Goal: Entertainment & Leisure: Consume media (video, audio)

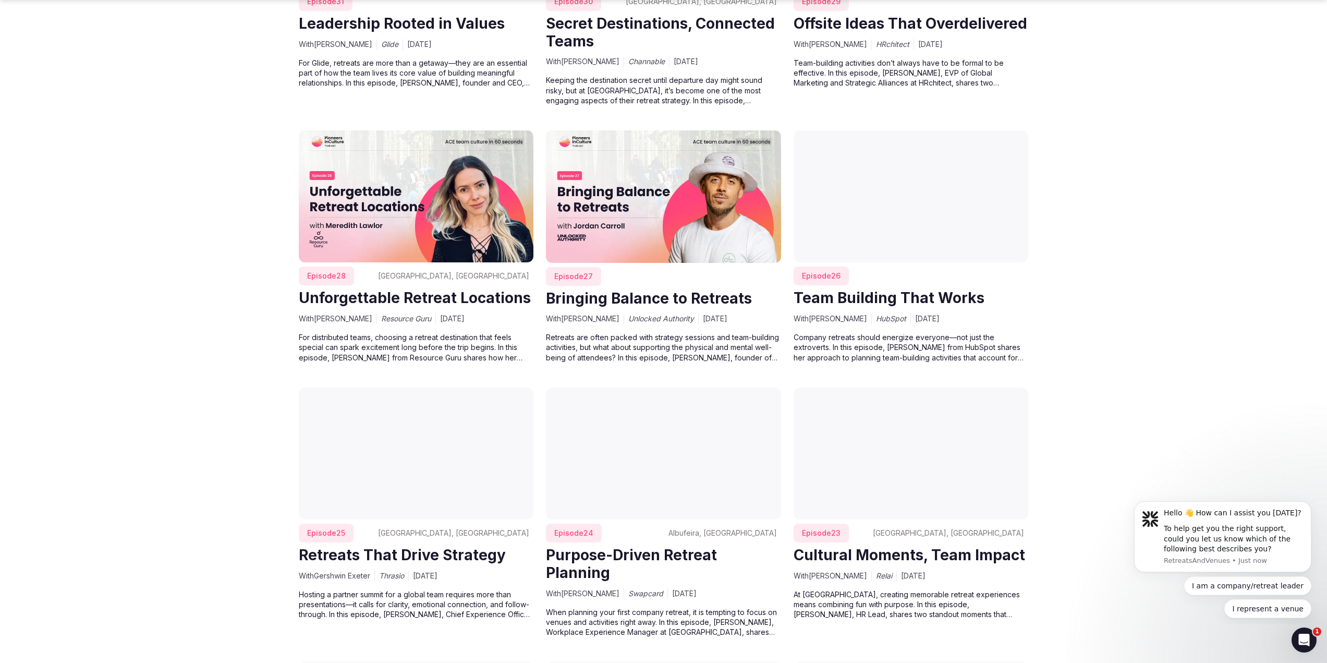
scroll to position [2190, 0]
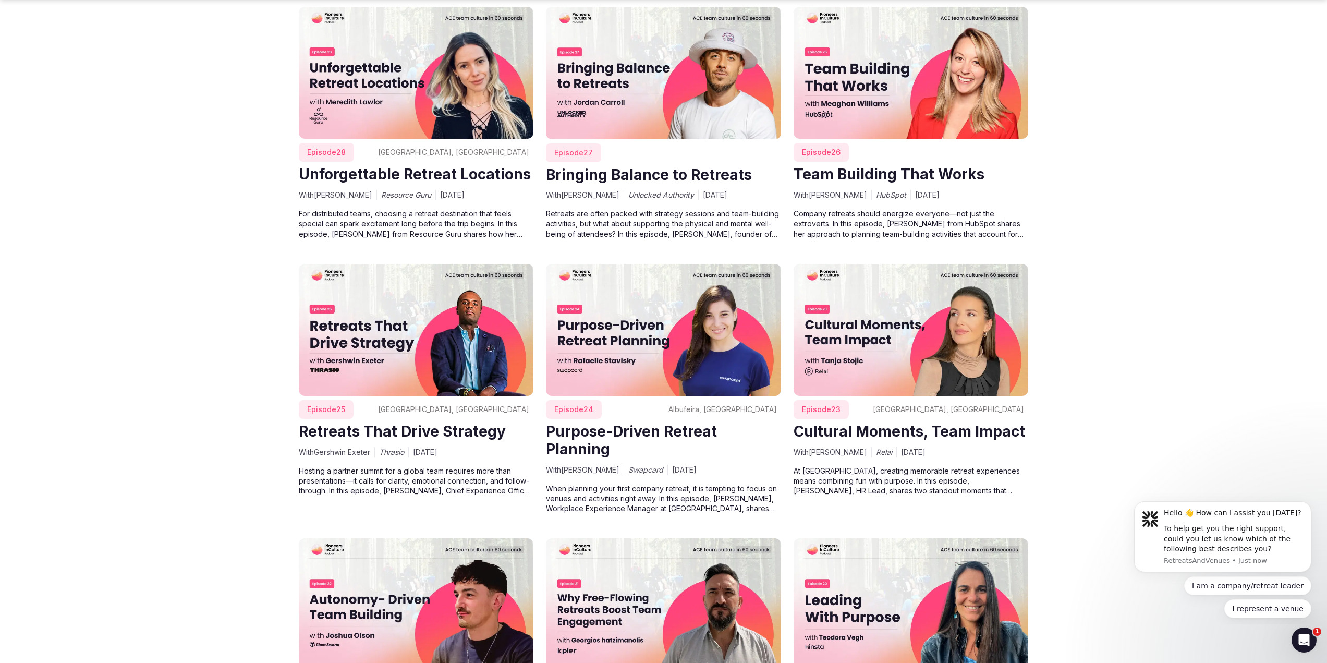
click at [897, 325] on img at bounding box center [911, 330] width 235 height 132
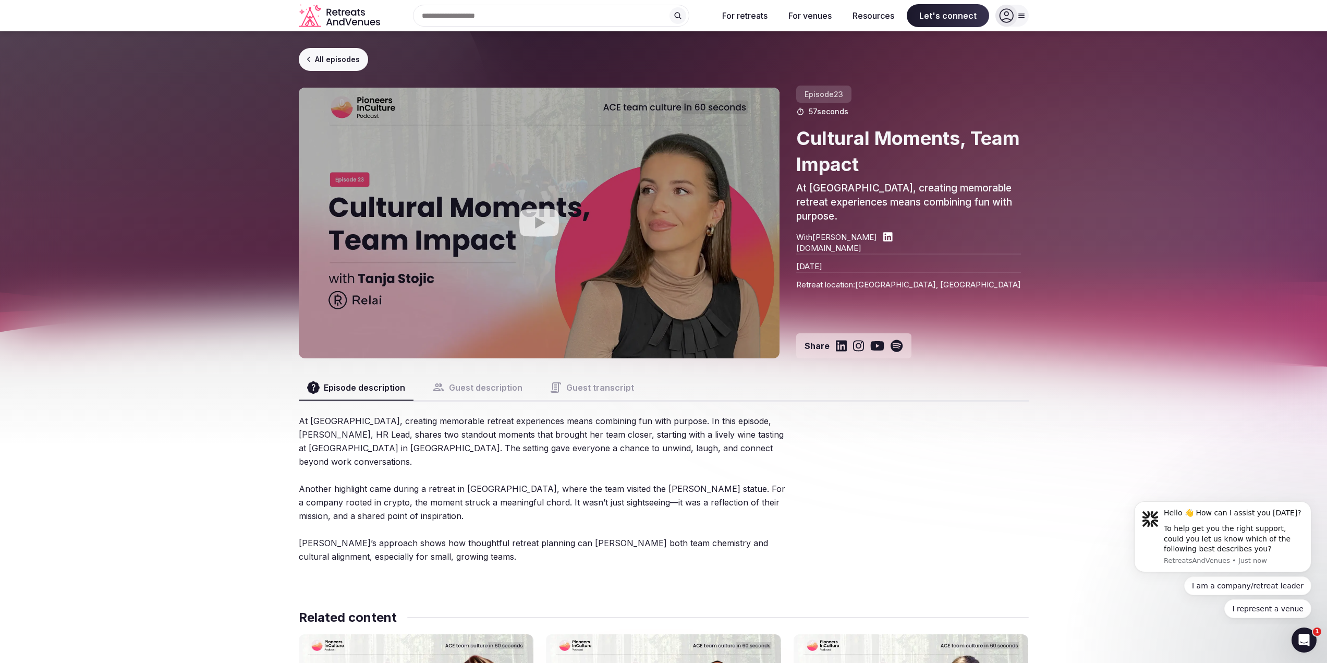
click at [528, 220] on icon "Play video" at bounding box center [539, 223] width 40 height 28
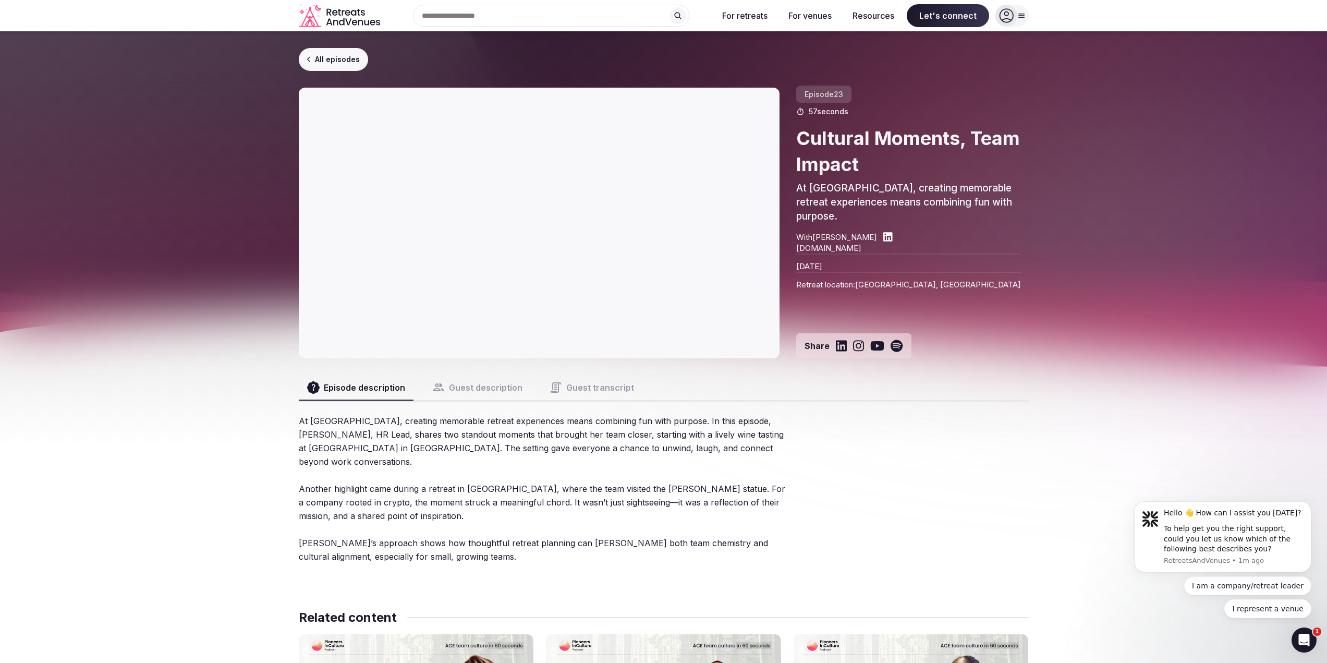
scroll to position [2190, 0]
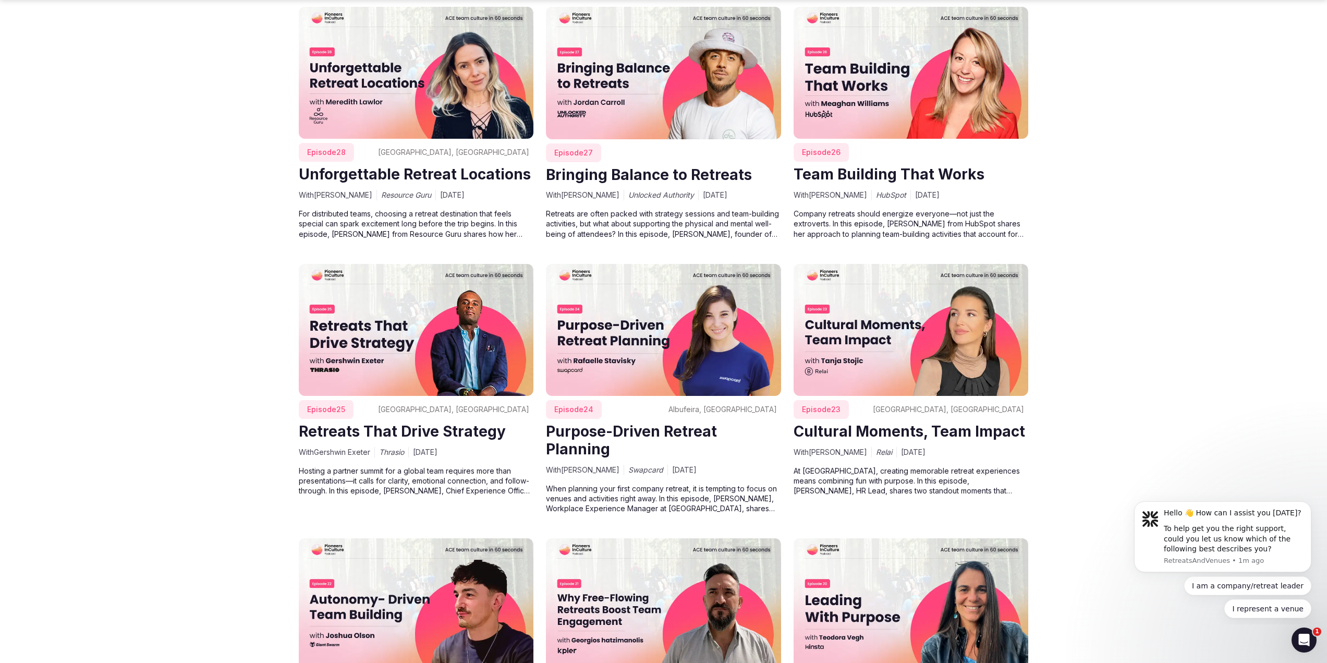
click at [677, 321] on img at bounding box center [663, 330] width 235 height 132
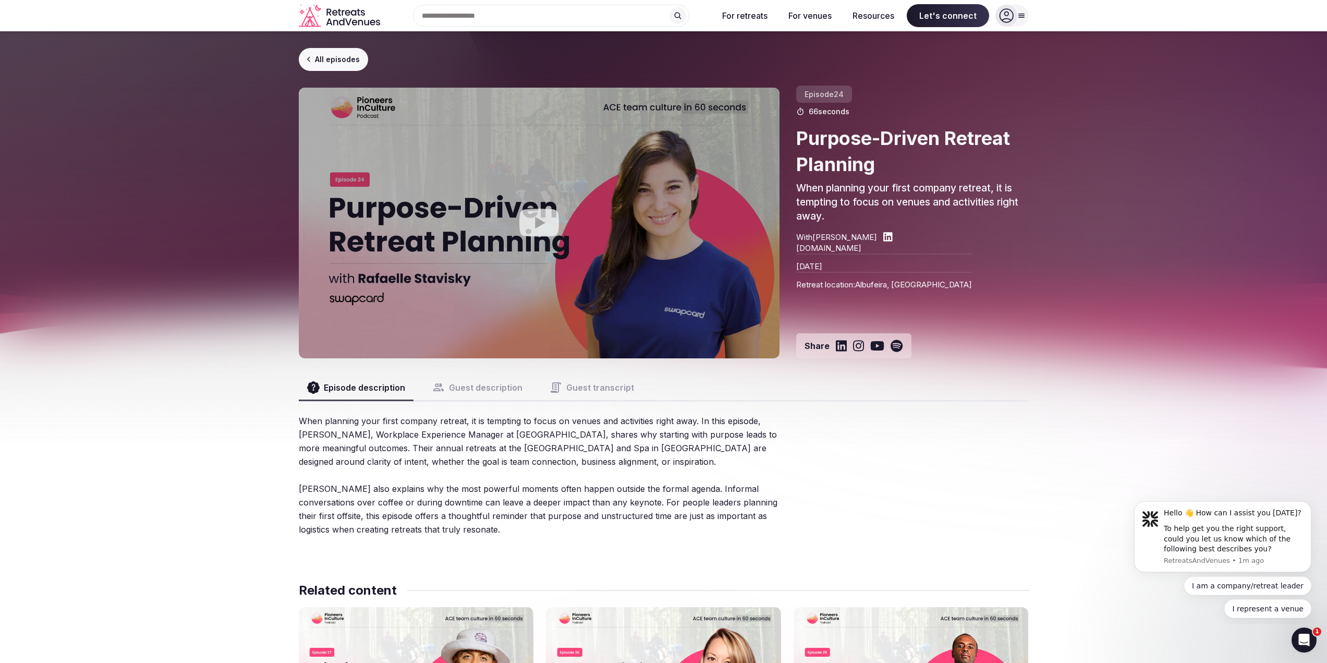
scroll to position [2190, 0]
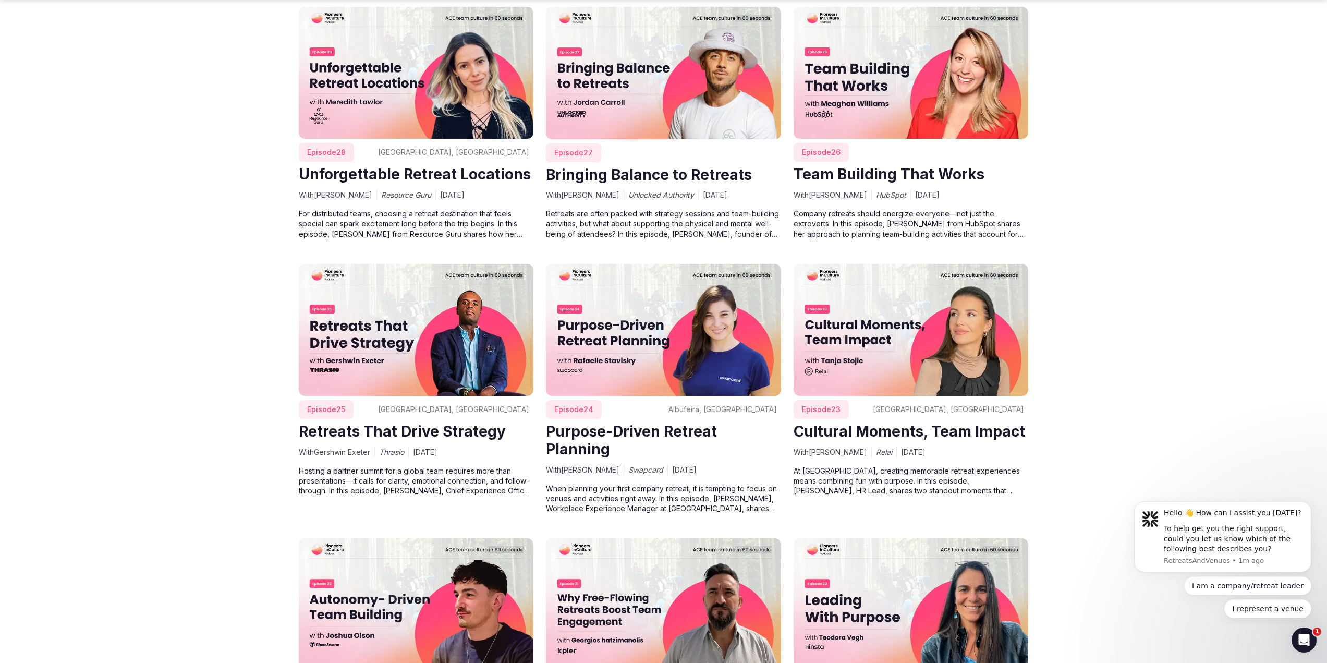
click at [939, 75] on img at bounding box center [911, 73] width 235 height 132
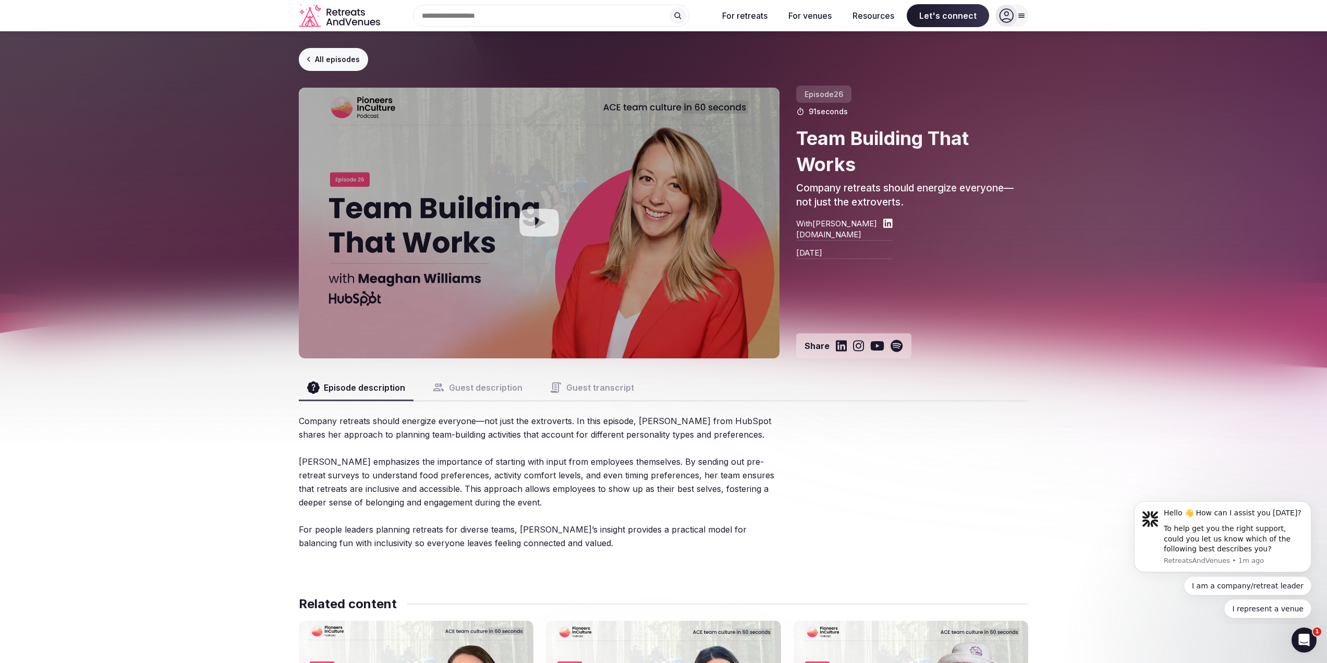
click at [545, 224] on icon "Play video" at bounding box center [539, 223] width 40 height 28
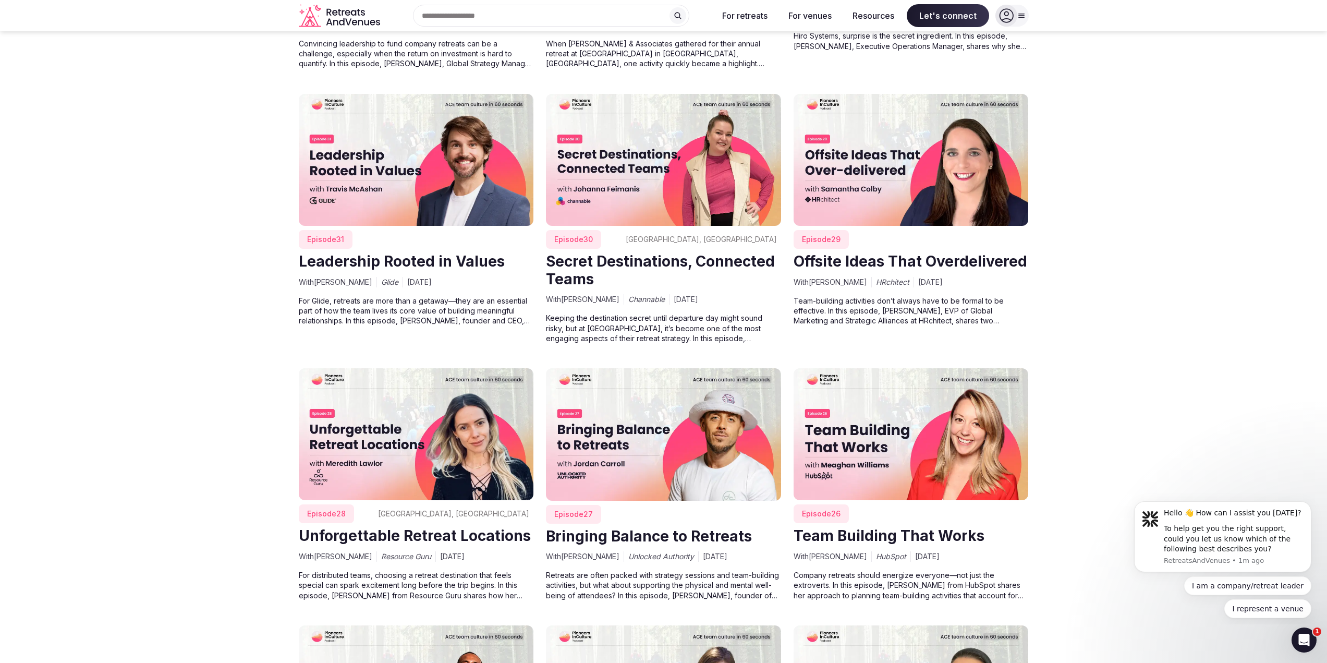
scroll to position [1825, 0]
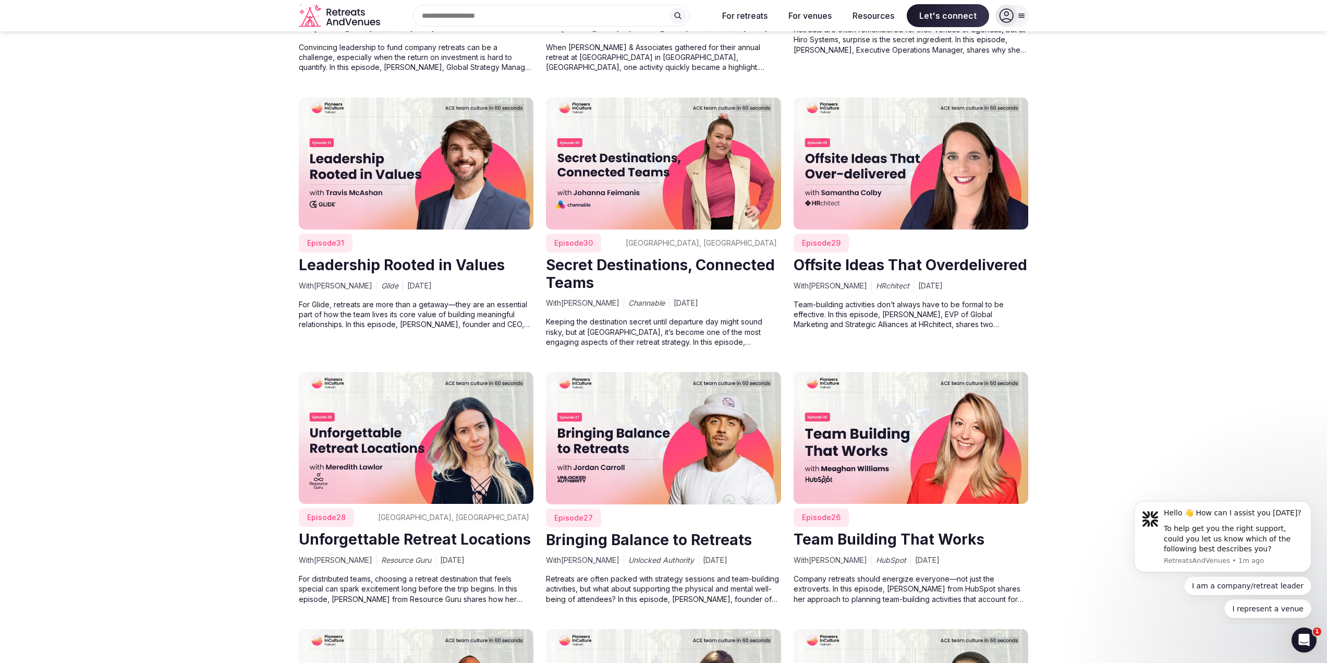
click at [391, 176] on img at bounding box center [416, 164] width 235 height 132
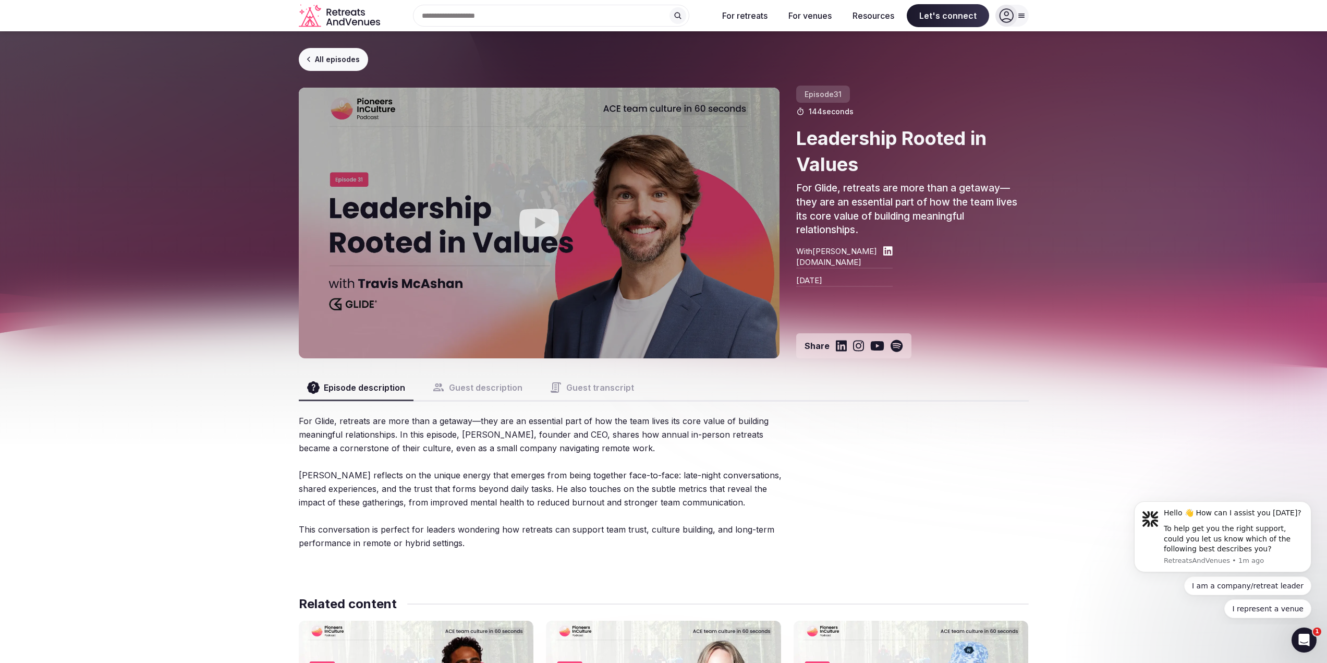
click at [541, 223] on icon "Play video" at bounding box center [539, 223] width 42 height 42
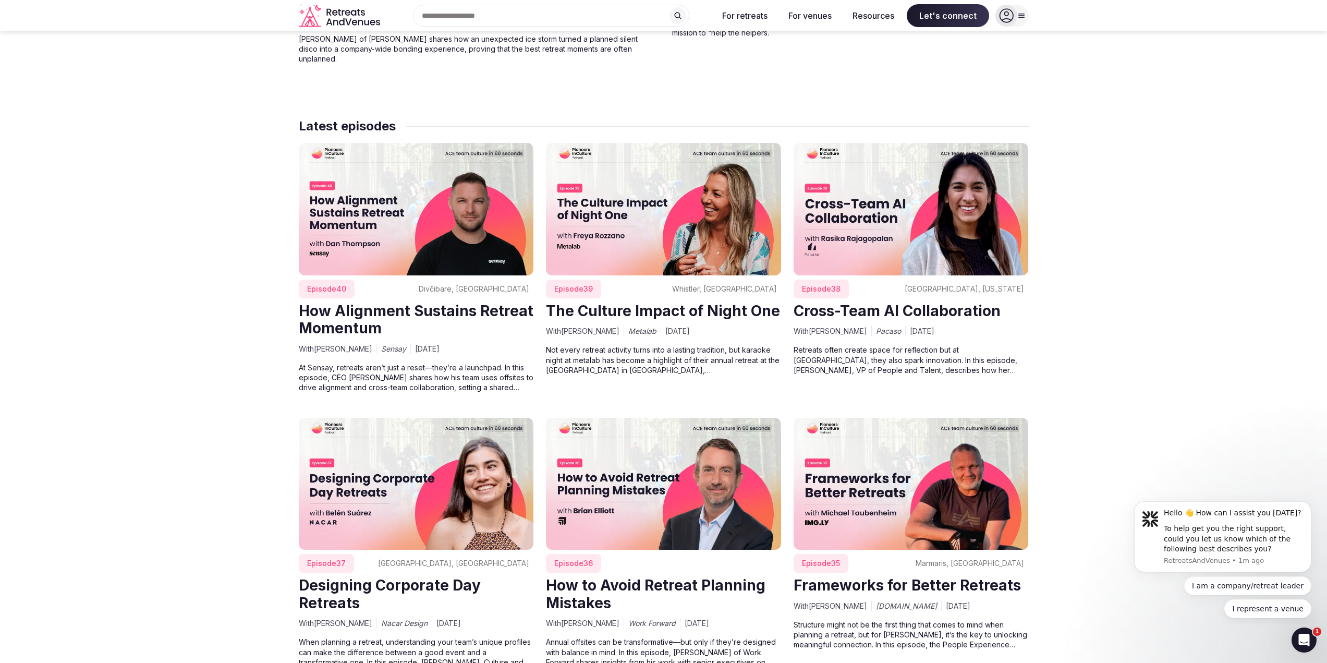
scroll to position [887, 0]
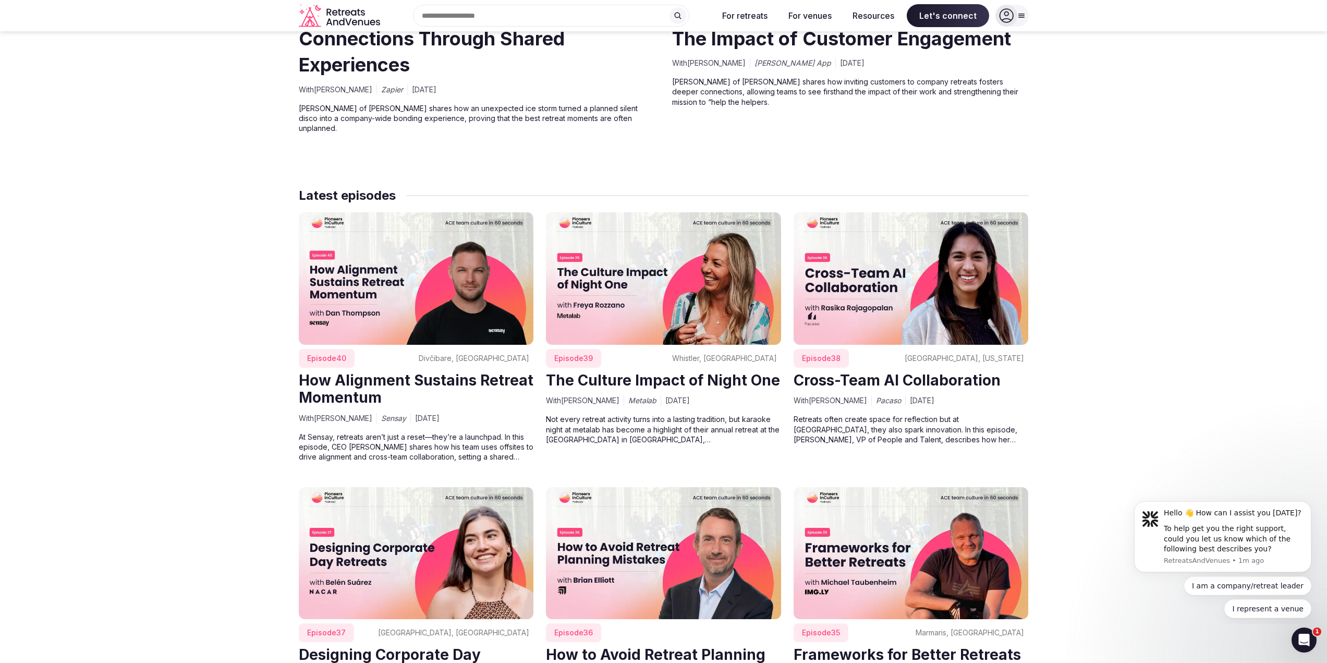
click at [646, 286] on img at bounding box center [663, 278] width 235 height 132
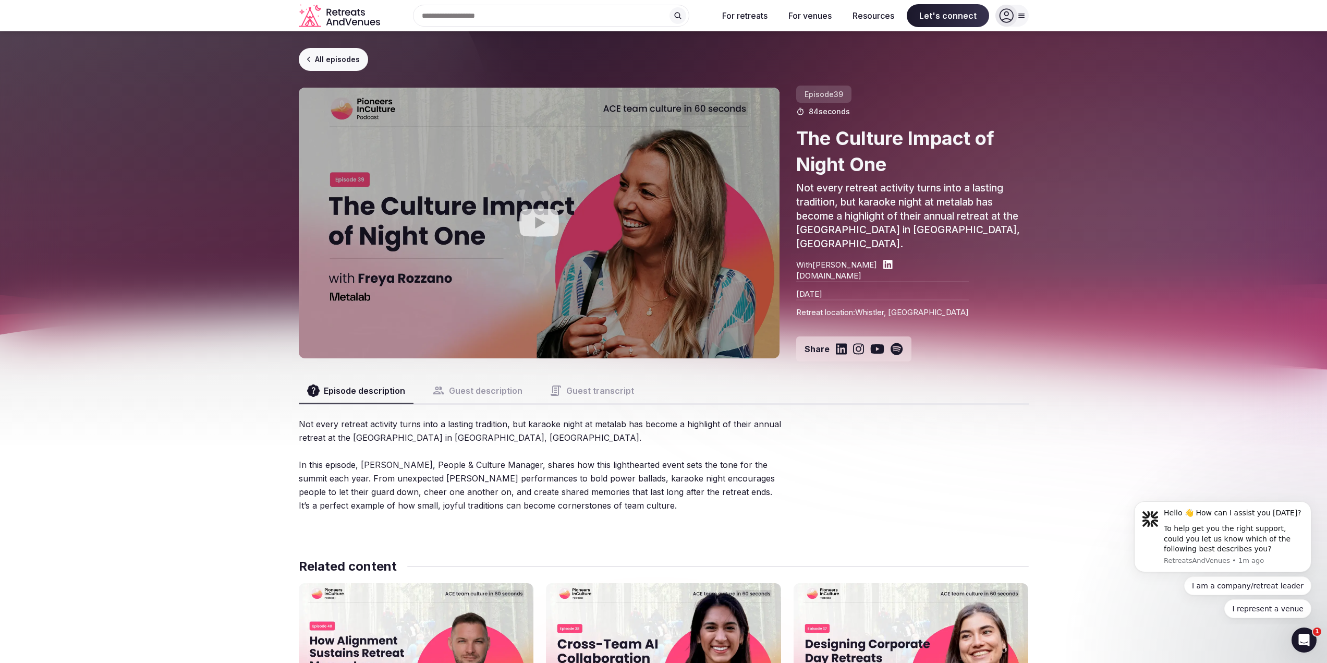
click at [539, 225] on icon "Play video" at bounding box center [539, 223] width 42 height 42
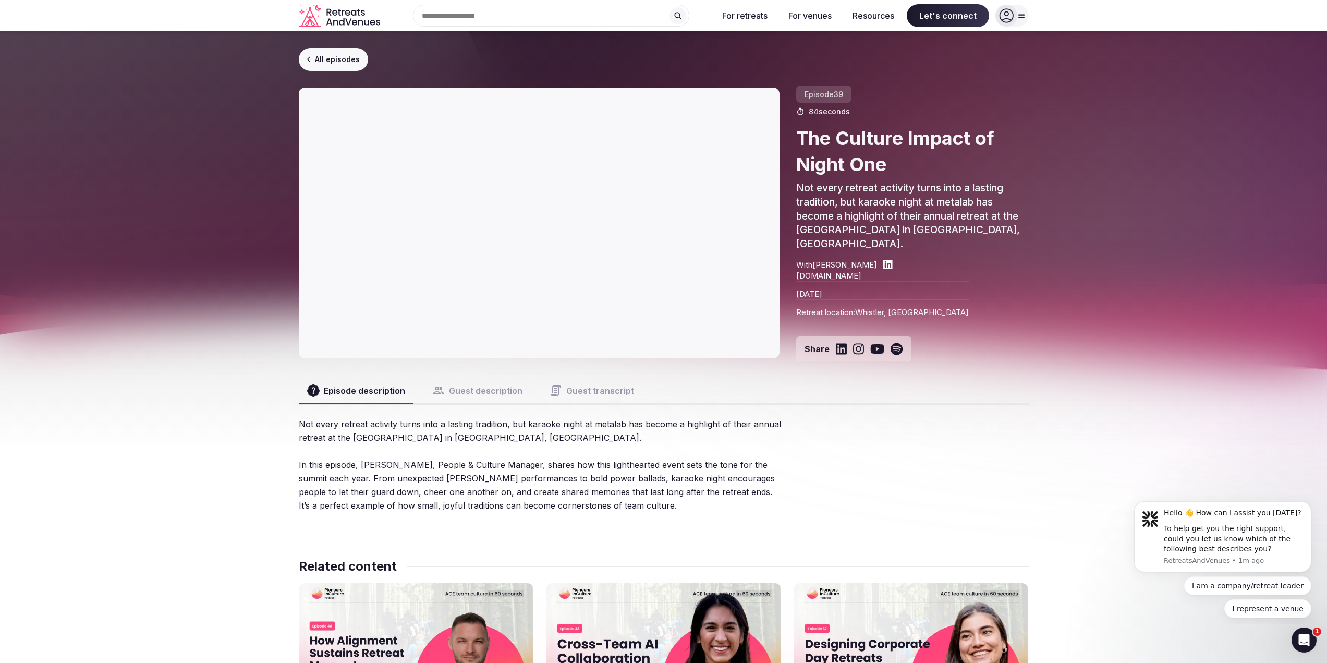
click at [329, 58] on link "All episodes" at bounding box center [334, 59] width 70 height 23
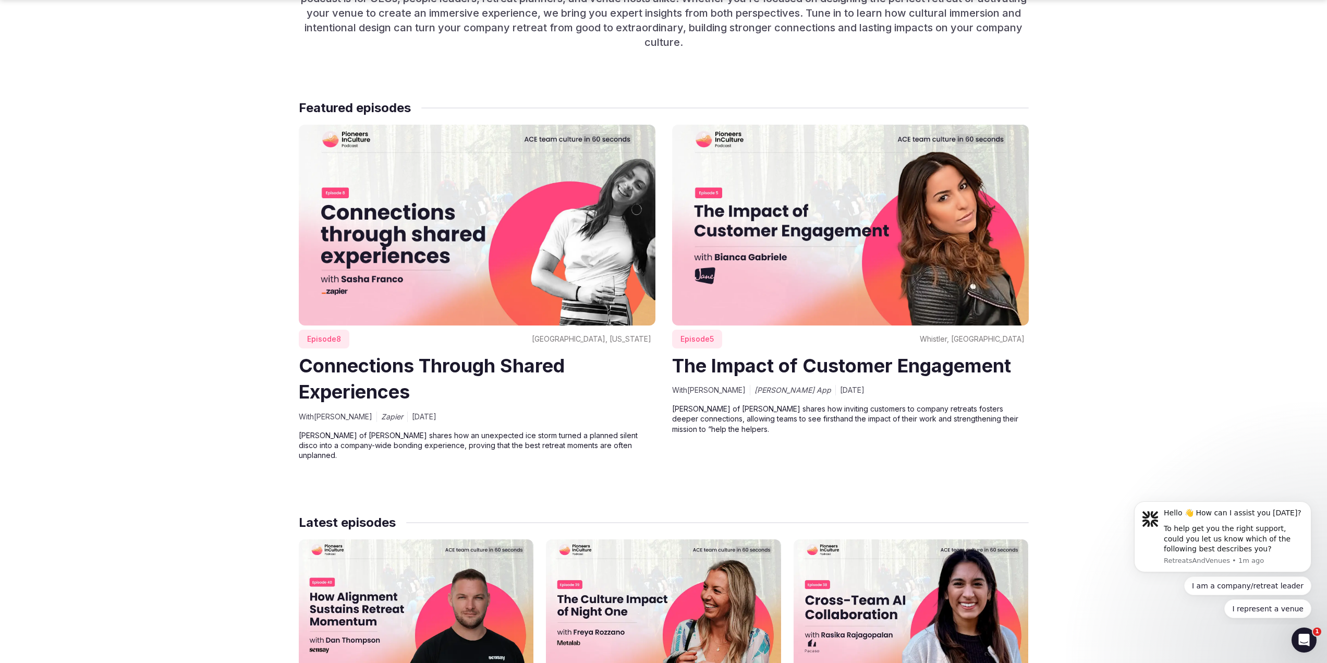
scroll to position [626, 0]
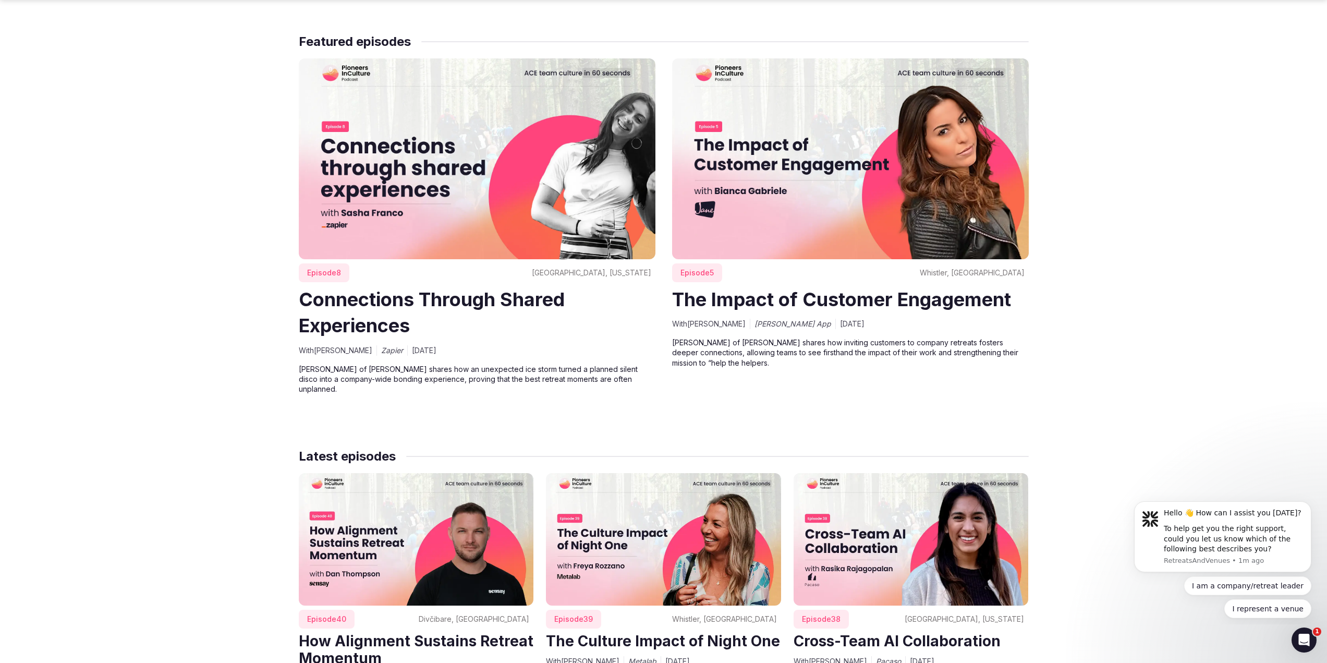
click at [958, 193] on img at bounding box center [850, 158] width 357 height 201
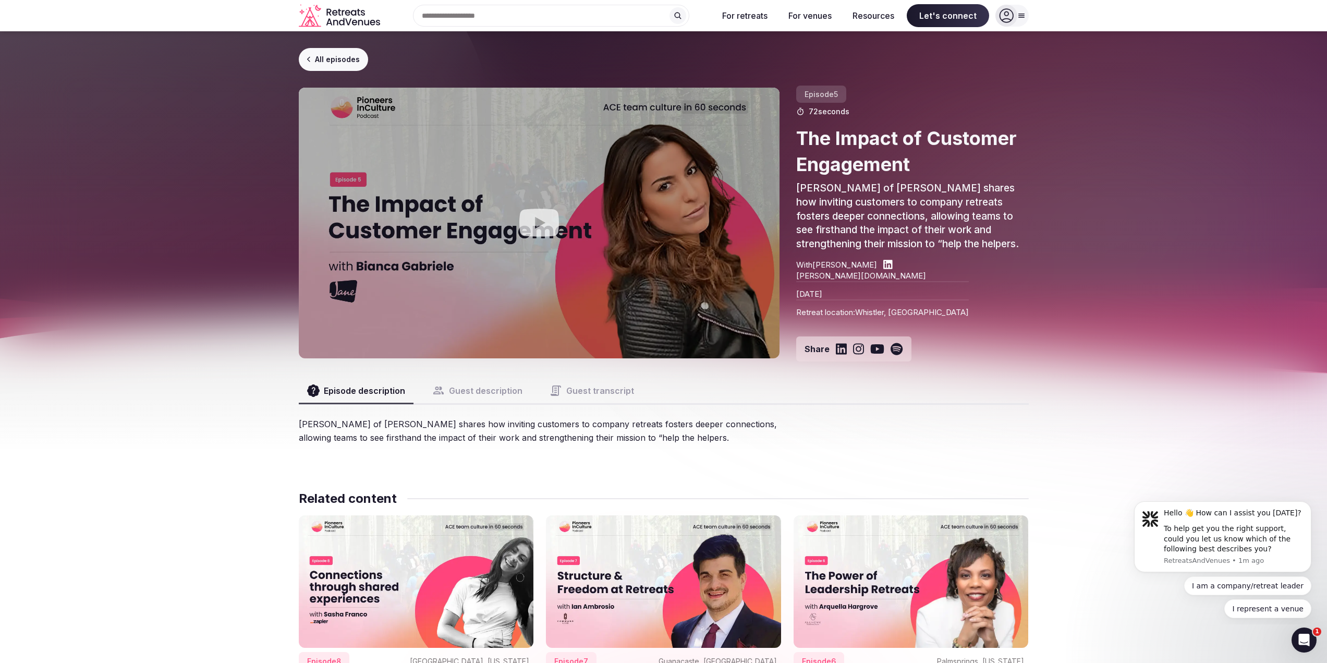
click at [545, 205] on icon "Play video" at bounding box center [539, 223] width 42 height 42
